Goal: Information Seeking & Learning: Learn about a topic

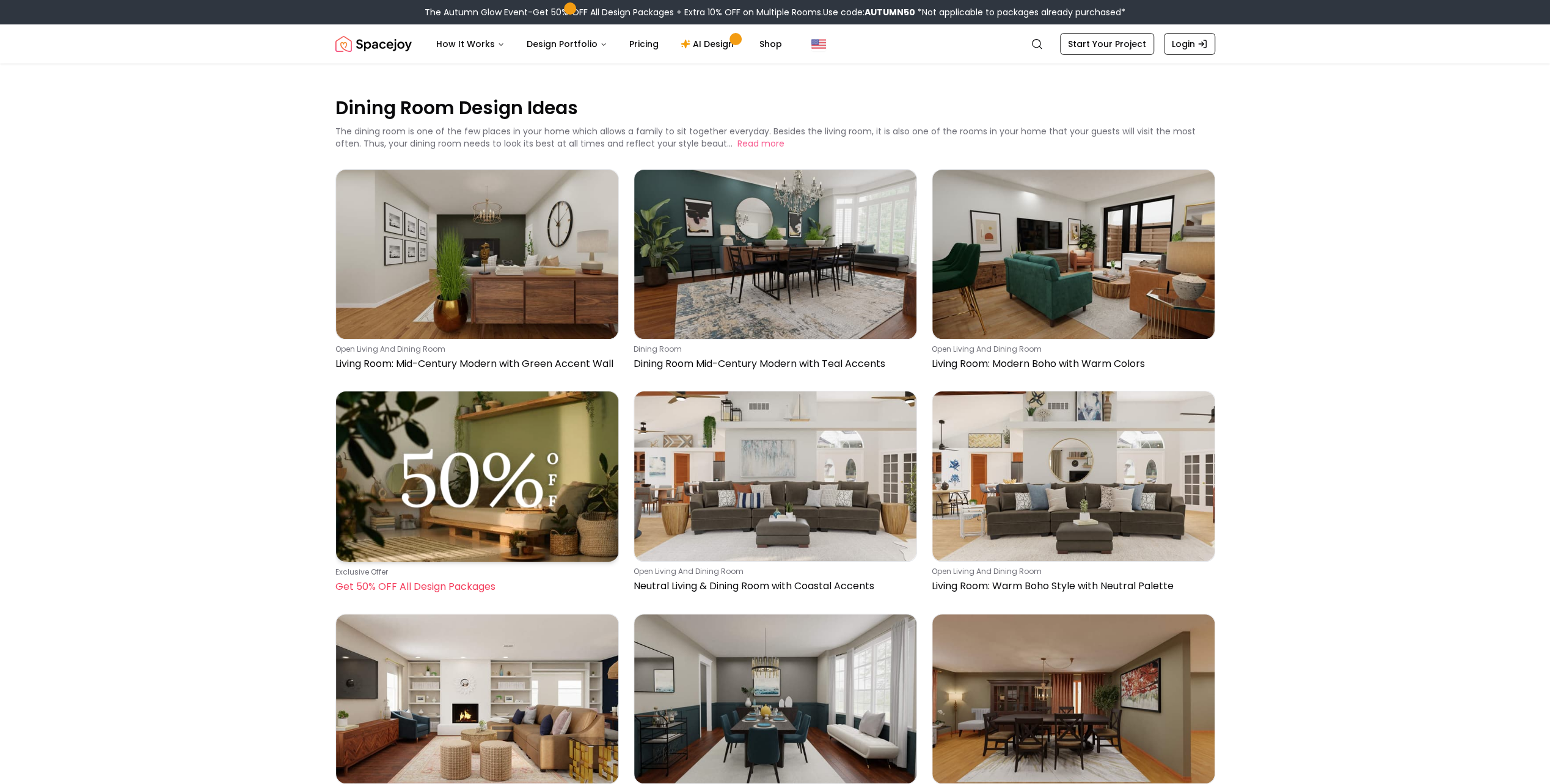
click at [447, 471] on img at bounding box center [477, 477] width 282 height 170
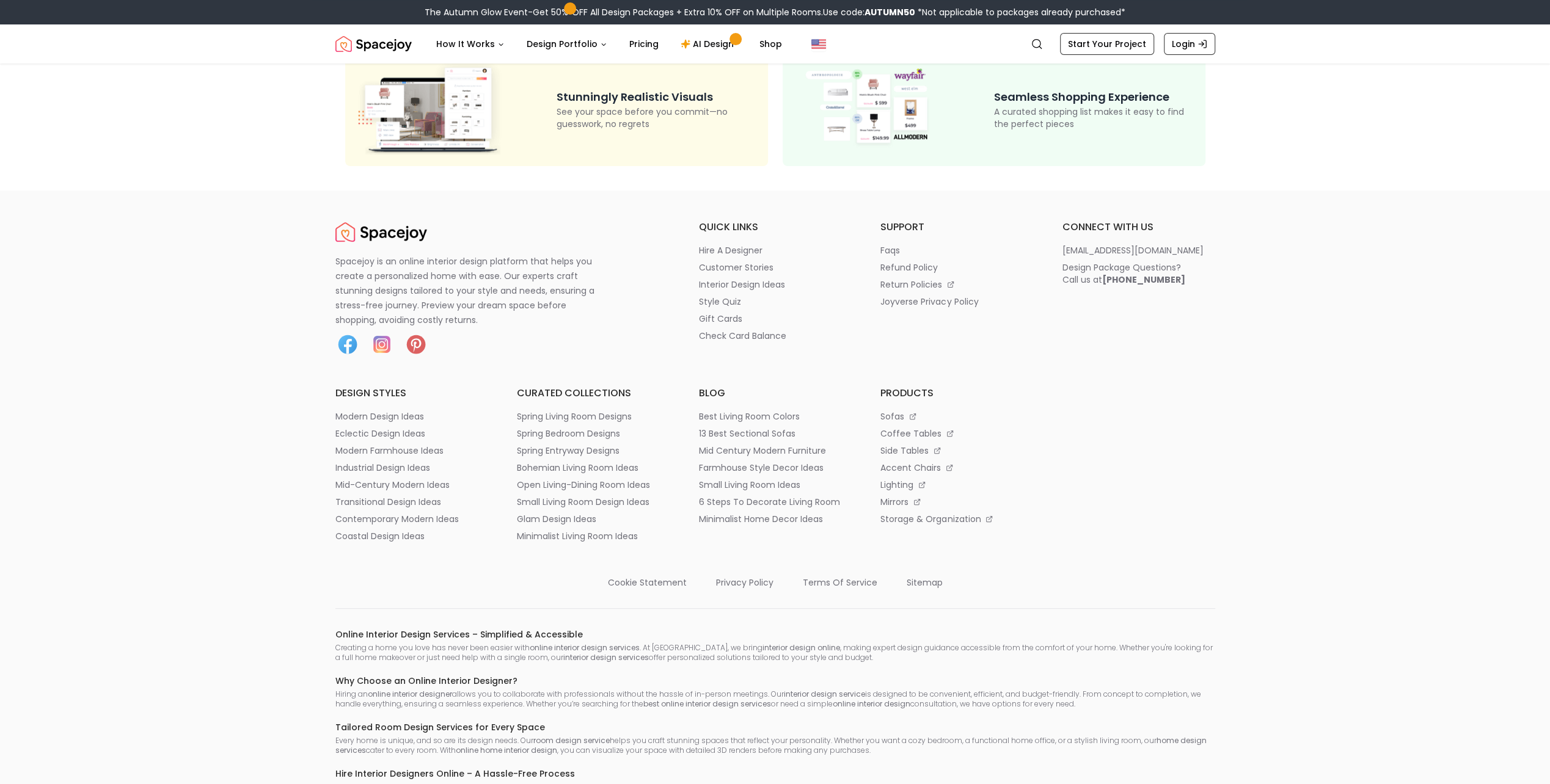
scroll to position [244, 0]
click at [541, 513] on p "glam design ideas" at bounding box center [557, 515] width 80 height 12
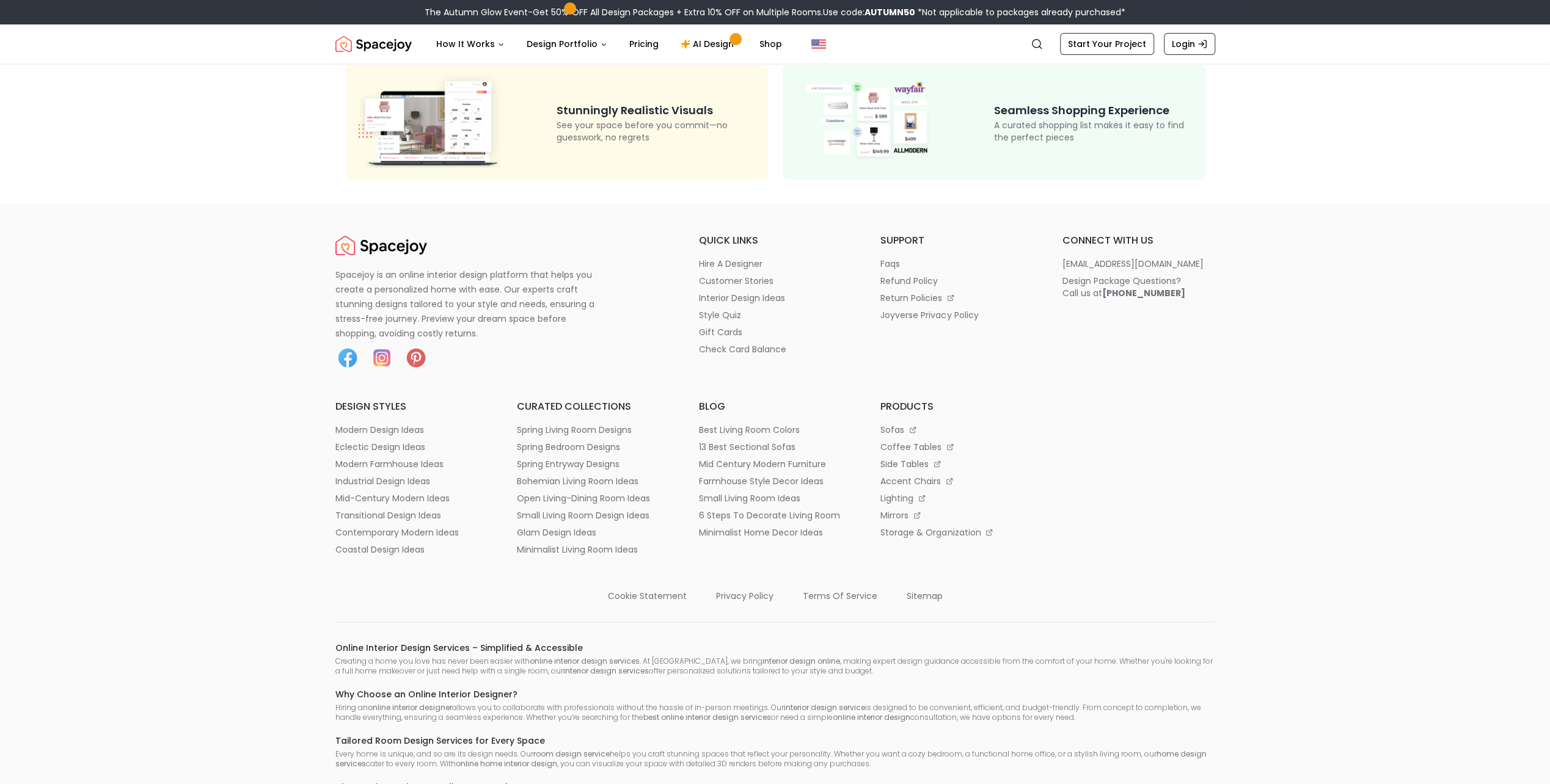
scroll to position [244, 0]
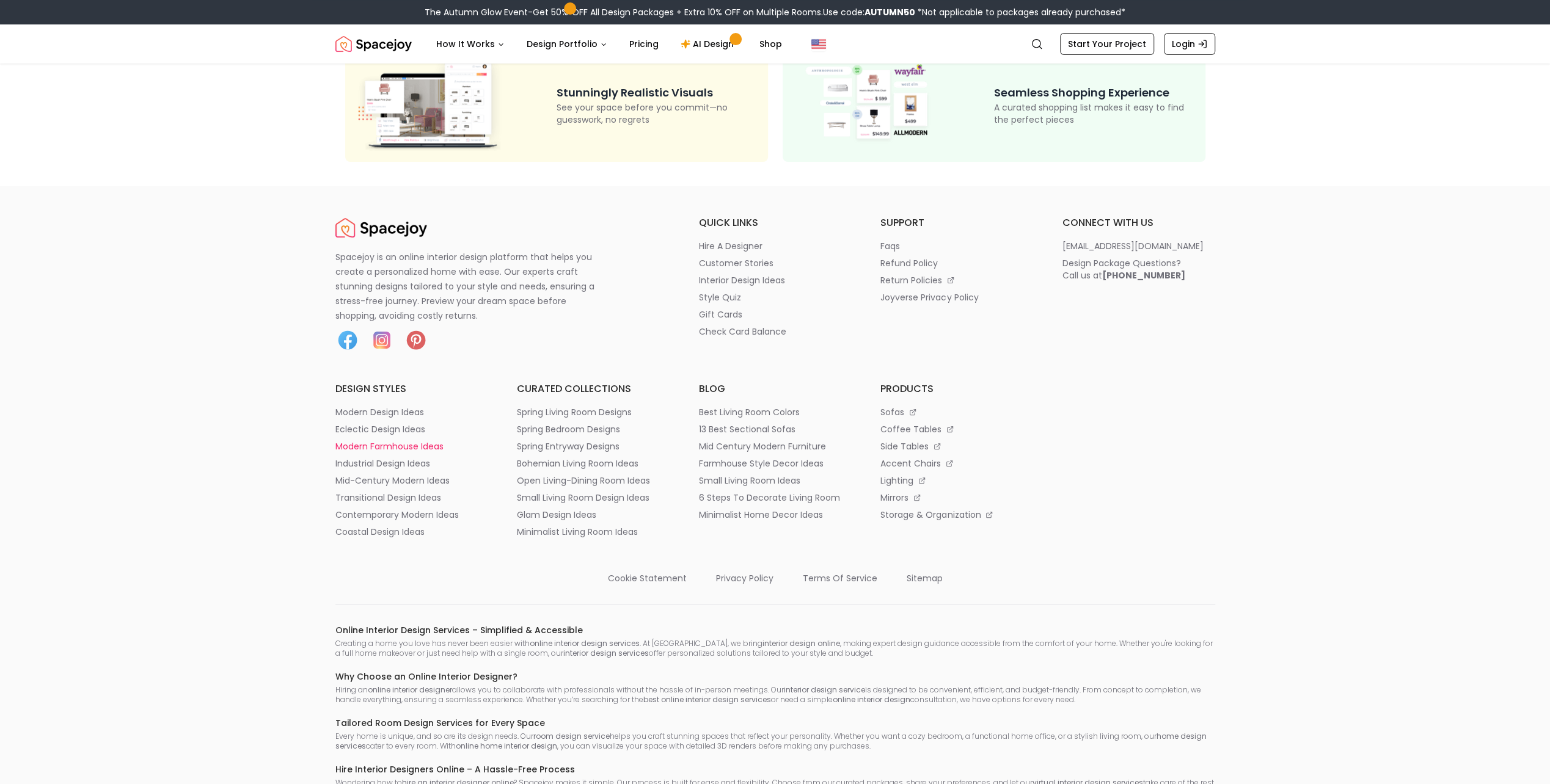
click at [384, 443] on p "modern farmhouse ideas" at bounding box center [390, 446] width 108 height 12
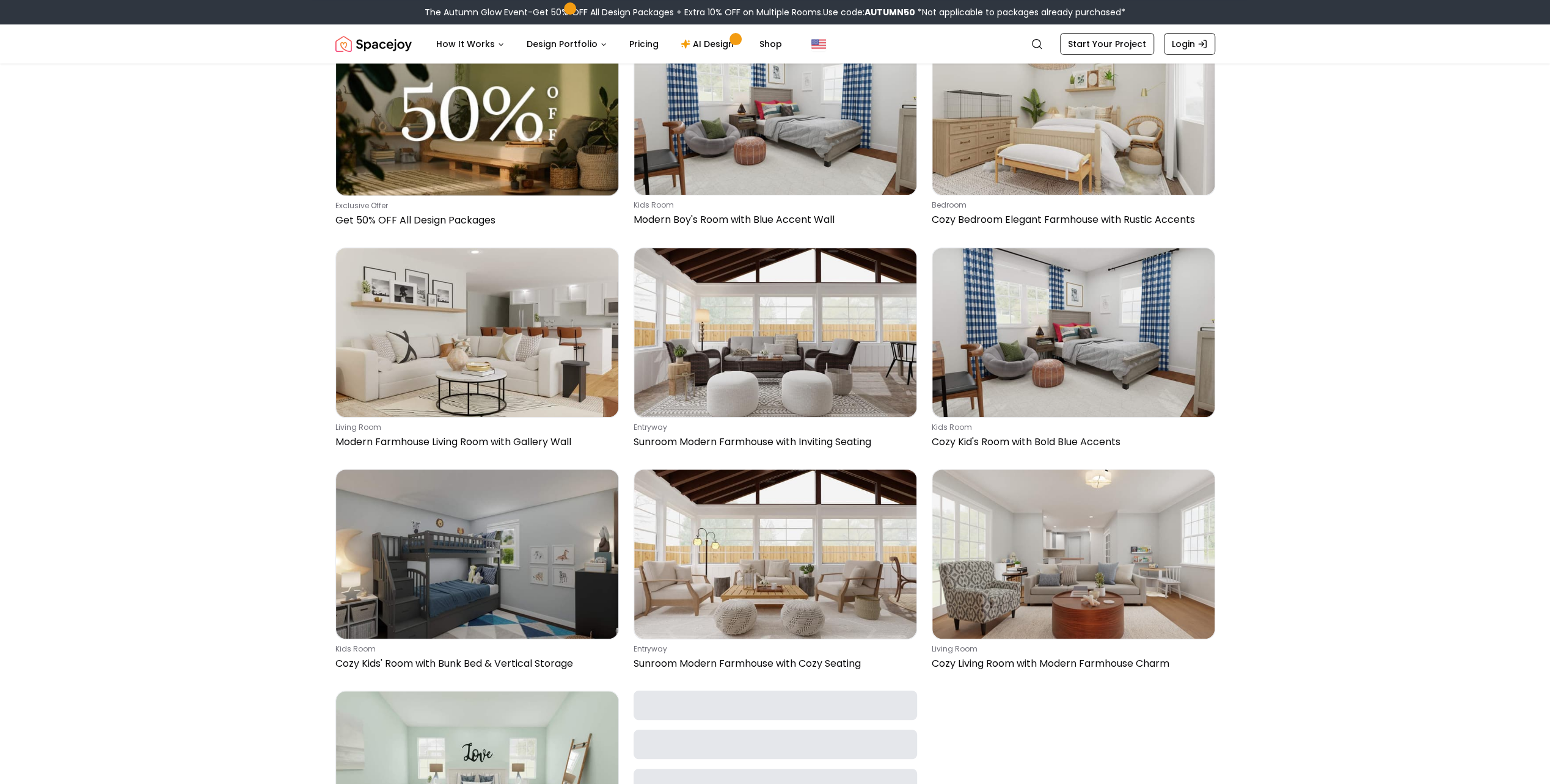
scroll to position [428, 0]
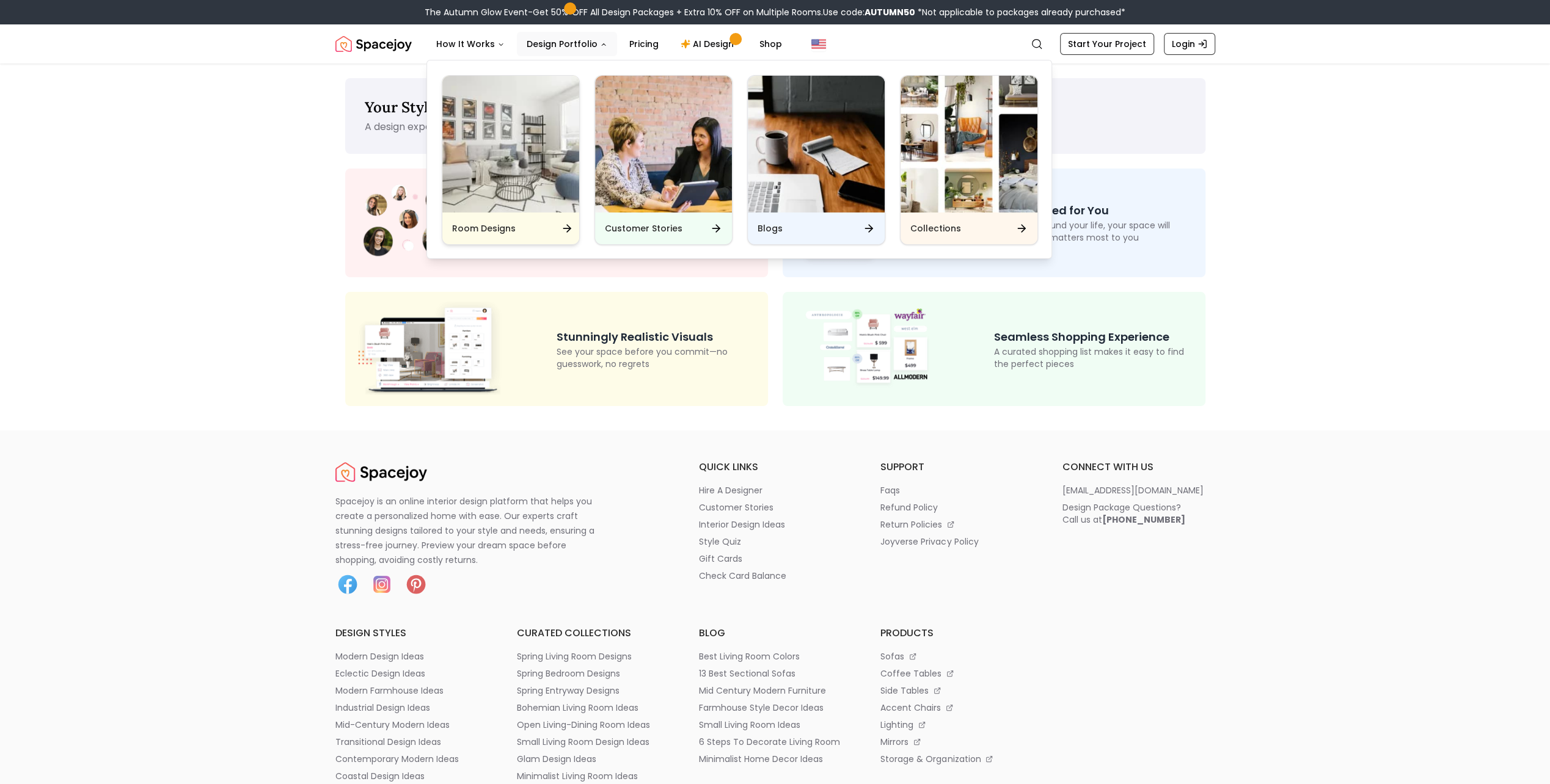
click at [538, 129] on img "Main" at bounding box center [511, 144] width 137 height 137
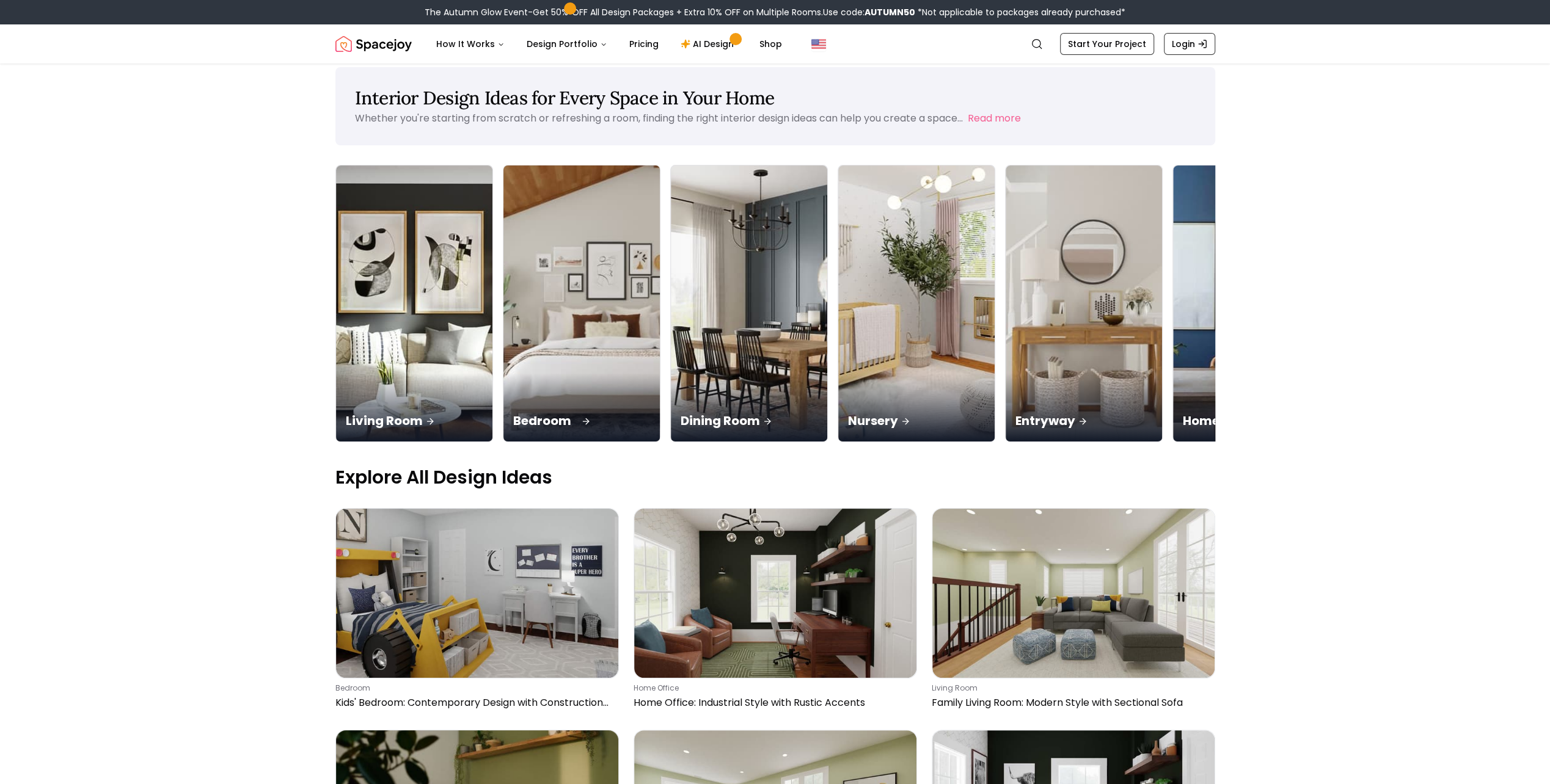
scroll to position [61, 0]
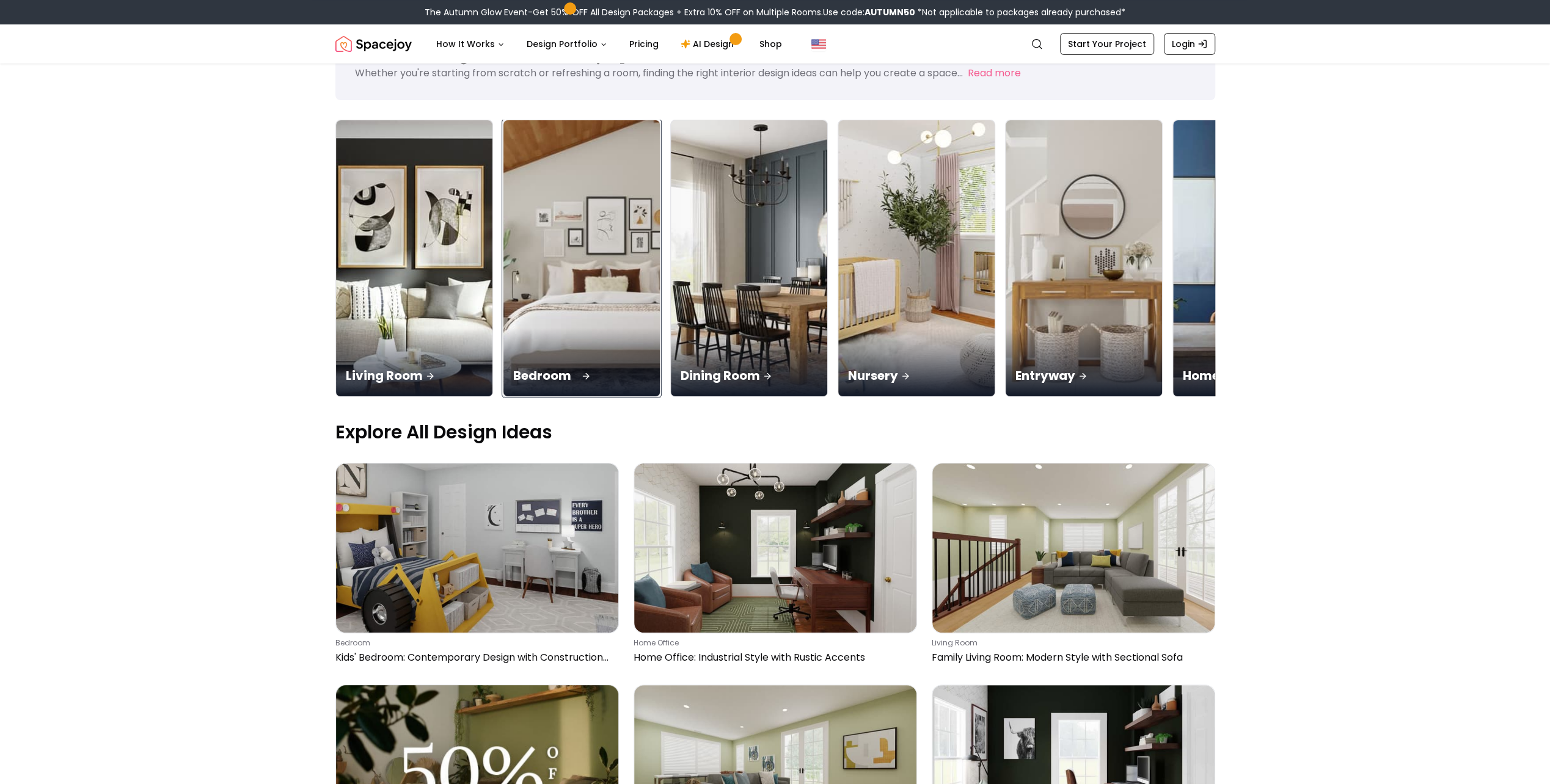
click at [503, 328] on div "Bedroom" at bounding box center [581, 362] width 156 height 68
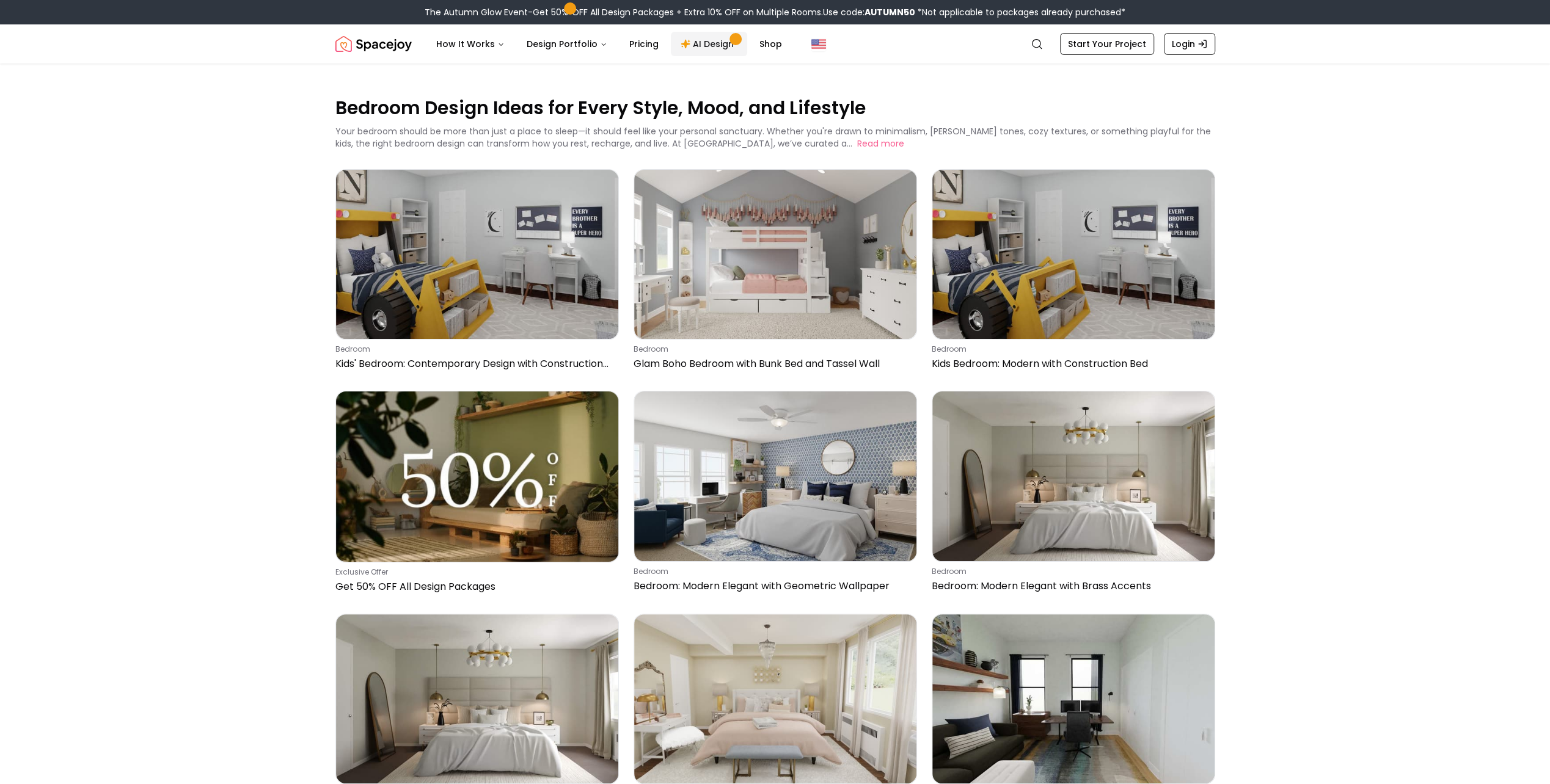
click at [704, 48] on link "AI Design" at bounding box center [709, 44] width 77 height 24
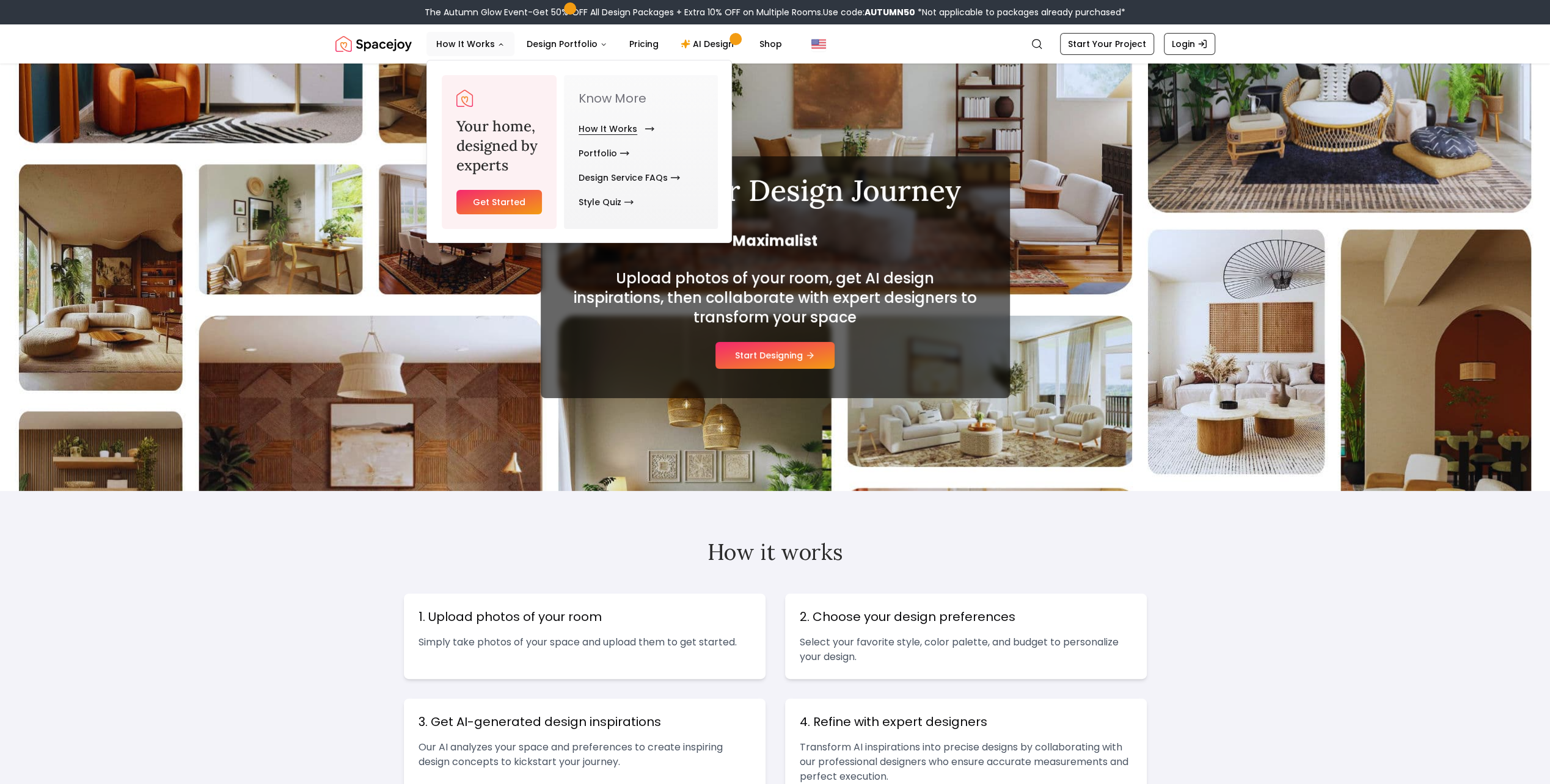
click at [612, 129] on link "How It Works" at bounding box center [614, 129] width 71 height 24
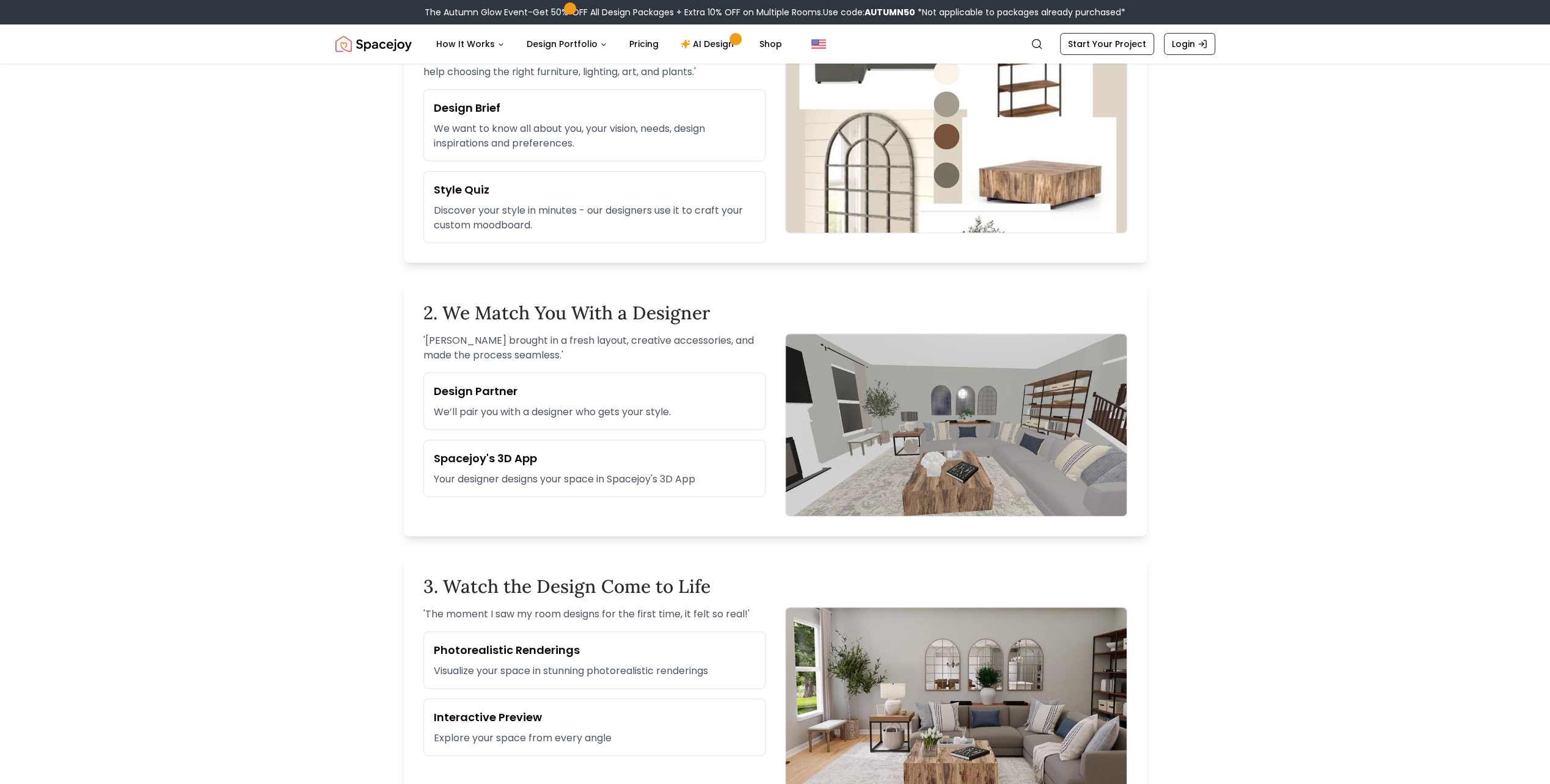
scroll to position [489, 0]
